Goal: Task Accomplishment & Management: Use online tool/utility

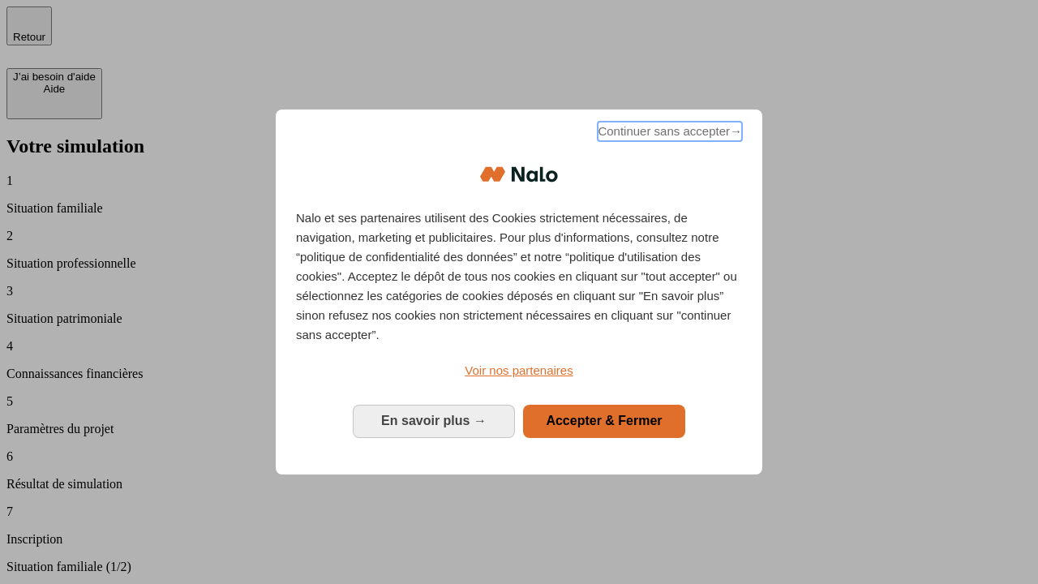
click at [668, 134] on span "Continuer sans accepter →" at bounding box center [670, 131] width 144 height 19
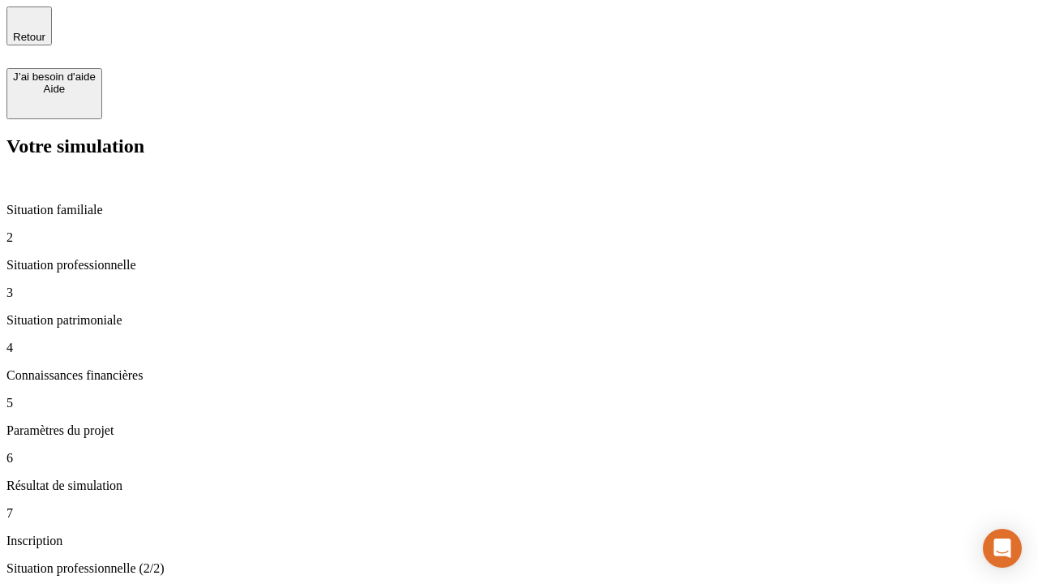
type input "30 000"
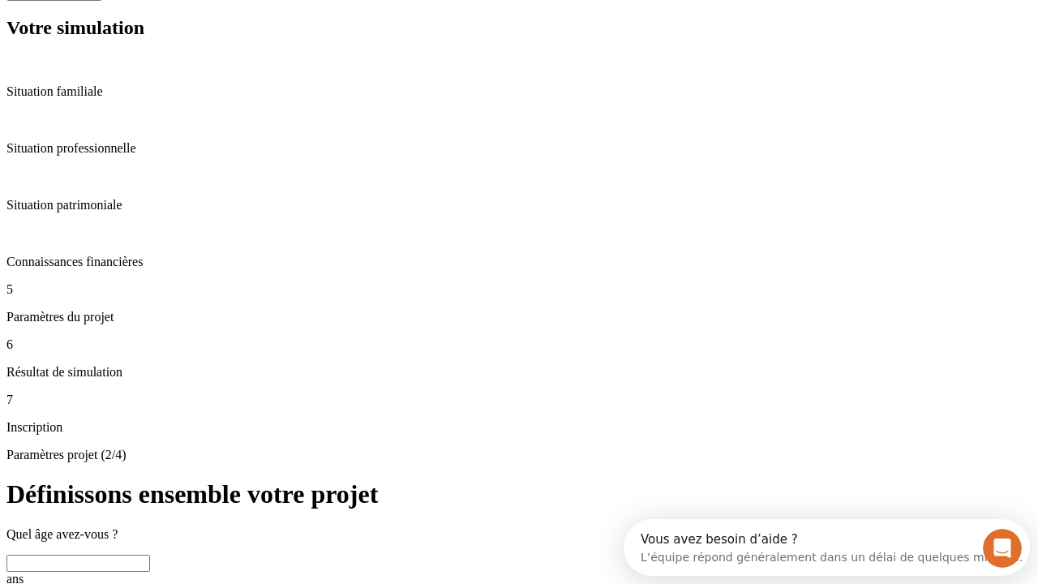
scroll to position [31, 0]
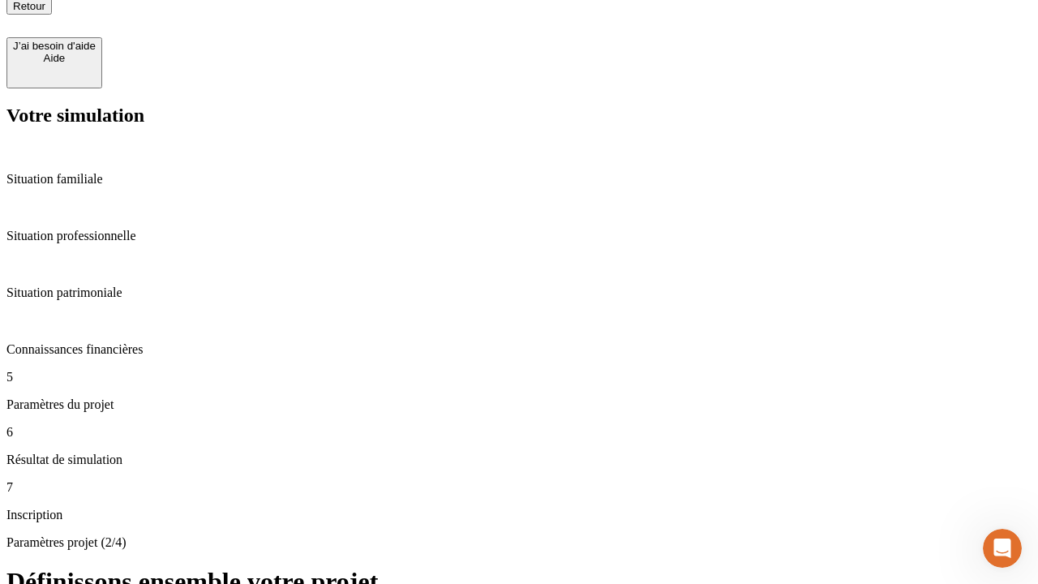
type input "25"
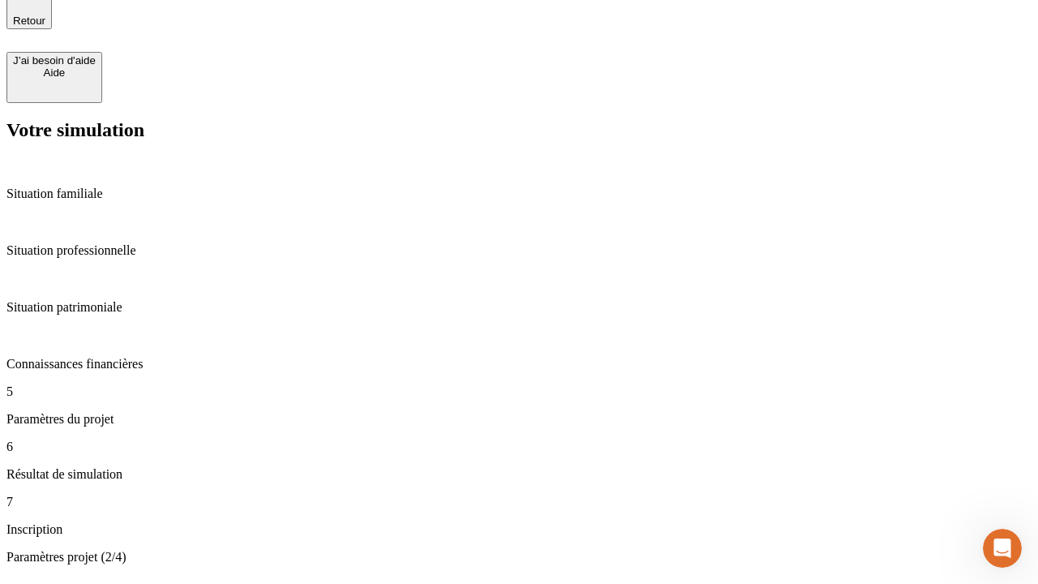
type input "64"
type input "1 000"
type input "640"
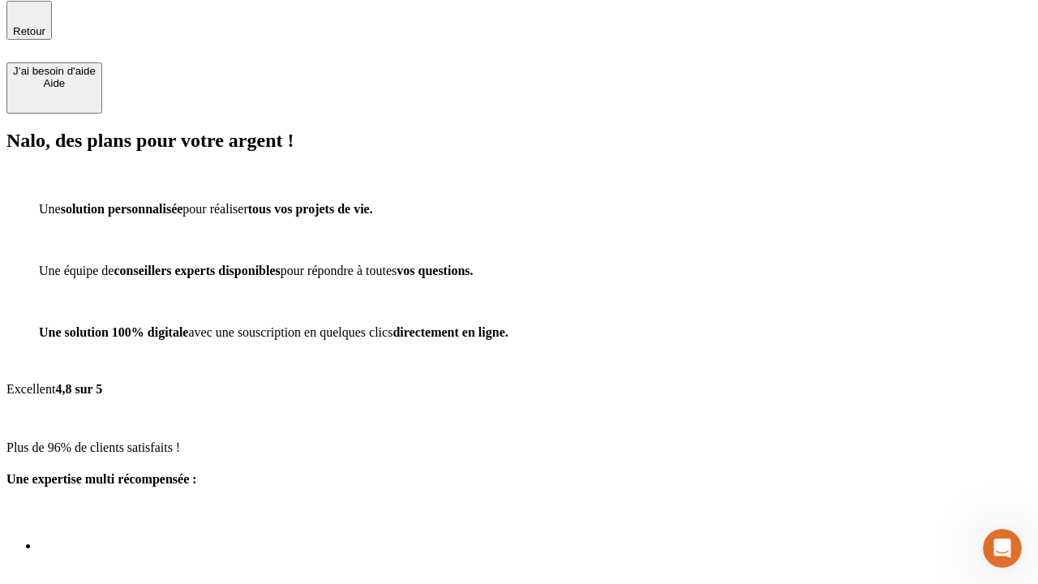
scroll to position [20, 0]
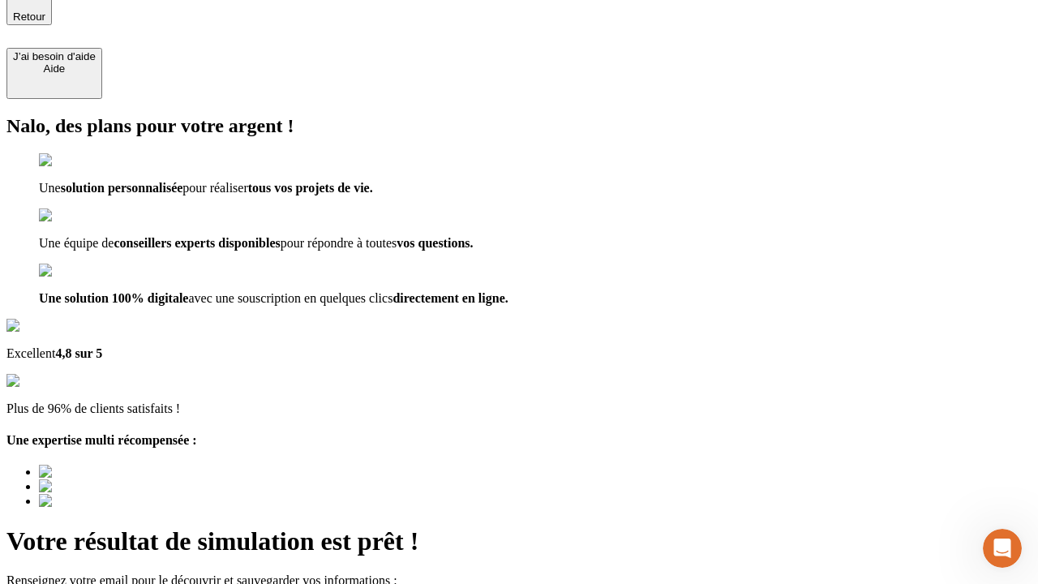
type input "[EMAIL_ADDRESS][PERSON_NAME][DOMAIN_NAME]"
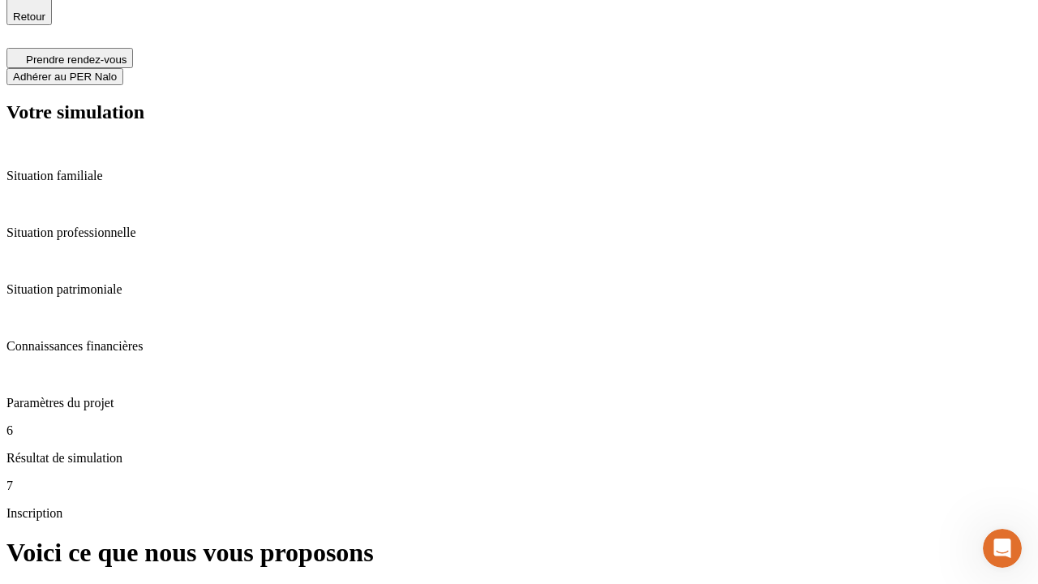
click at [117, 71] on span "Adhérer au PER Nalo" at bounding box center [65, 77] width 104 height 12
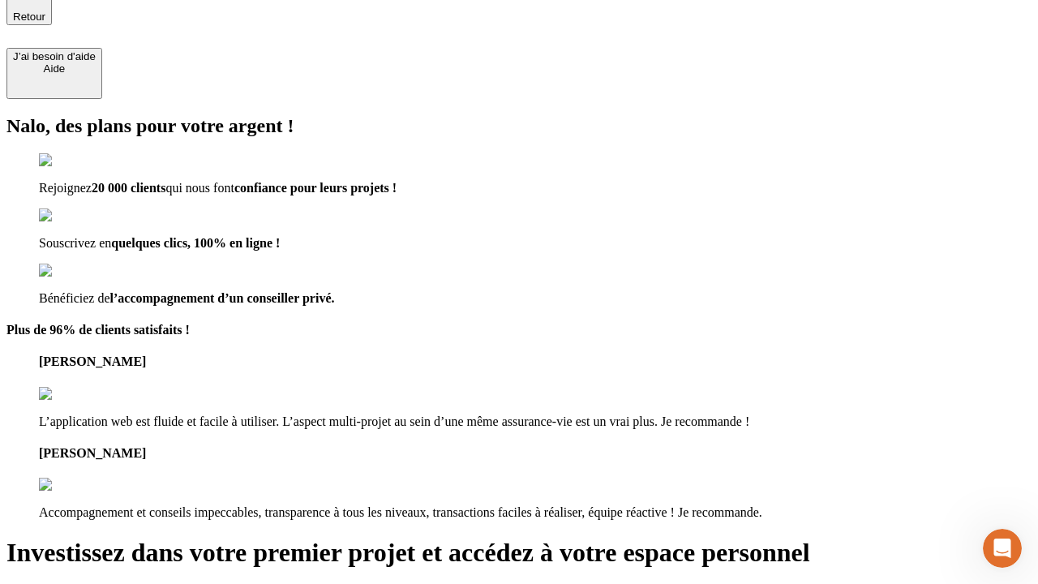
scroll to position [18, 0]
